Goal: Transaction & Acquisition: Obtain resource

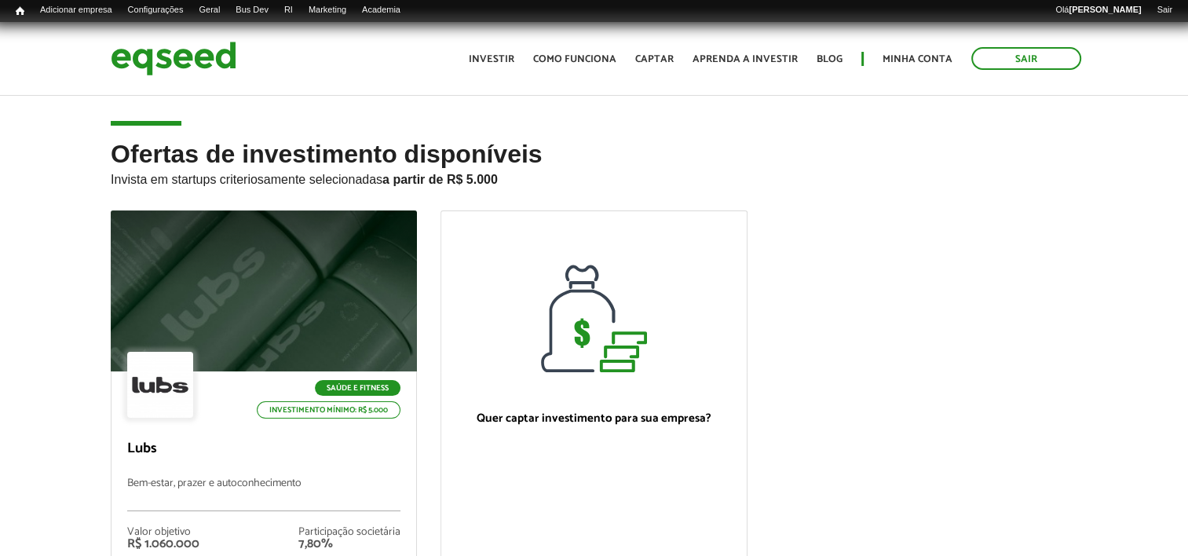
drag, startPoint x: 1059, startPoint y: 249, endPoint x: 998, endPoint y: 232, distance: 62.9
click at [1052, 247] on ul "Saúde e Fitness Investimento mínimo: R$ 5.000 Lubs Bem-estar, prazer e autoconh…" at bounding box center [594, 423] width 990 height 427
click at [990, 210] on div "Ofertas de investimento disponíveis Invista em startups criteriosamente selecio…" at bounding box center [594, 426] width 990 height 571
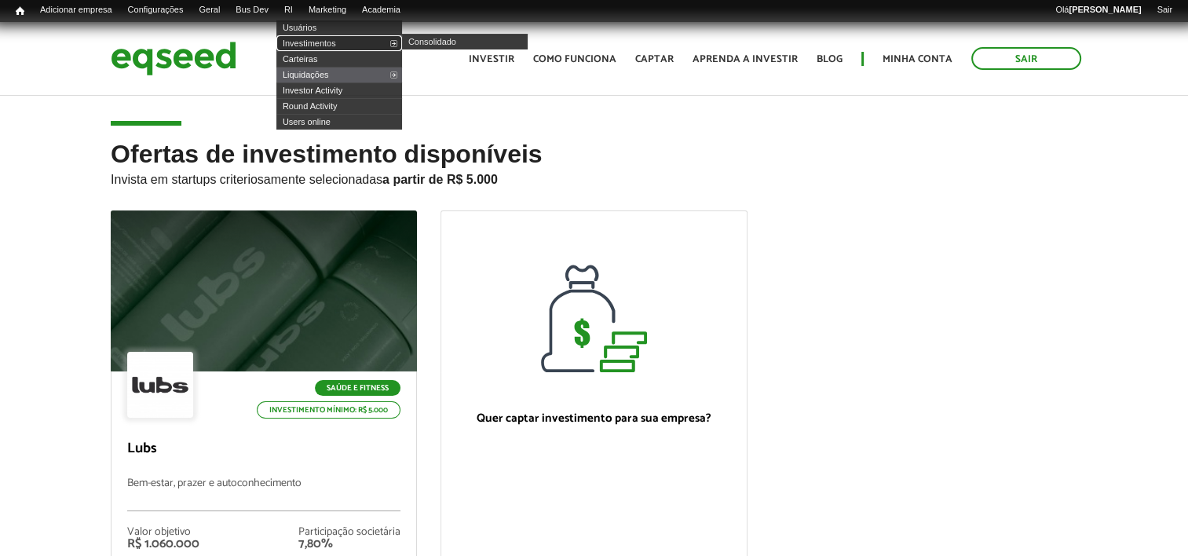
click at [331, 41] on link "Investimentos" at bounding box center [339, 43] width 126 height 16
